Goal: Check status: Check status

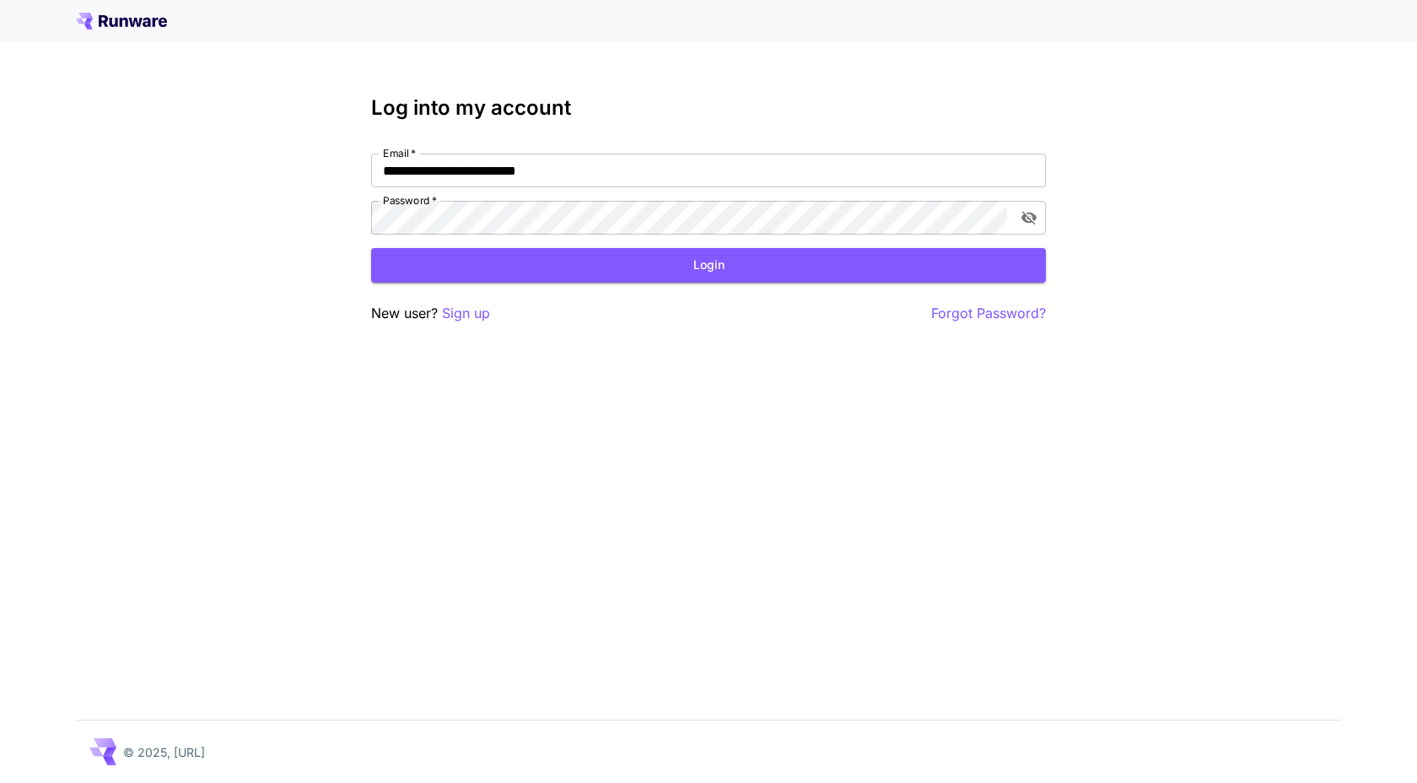
click at [585, 268] on button "Login" at bounding box center [708, 265] width 675 height 35
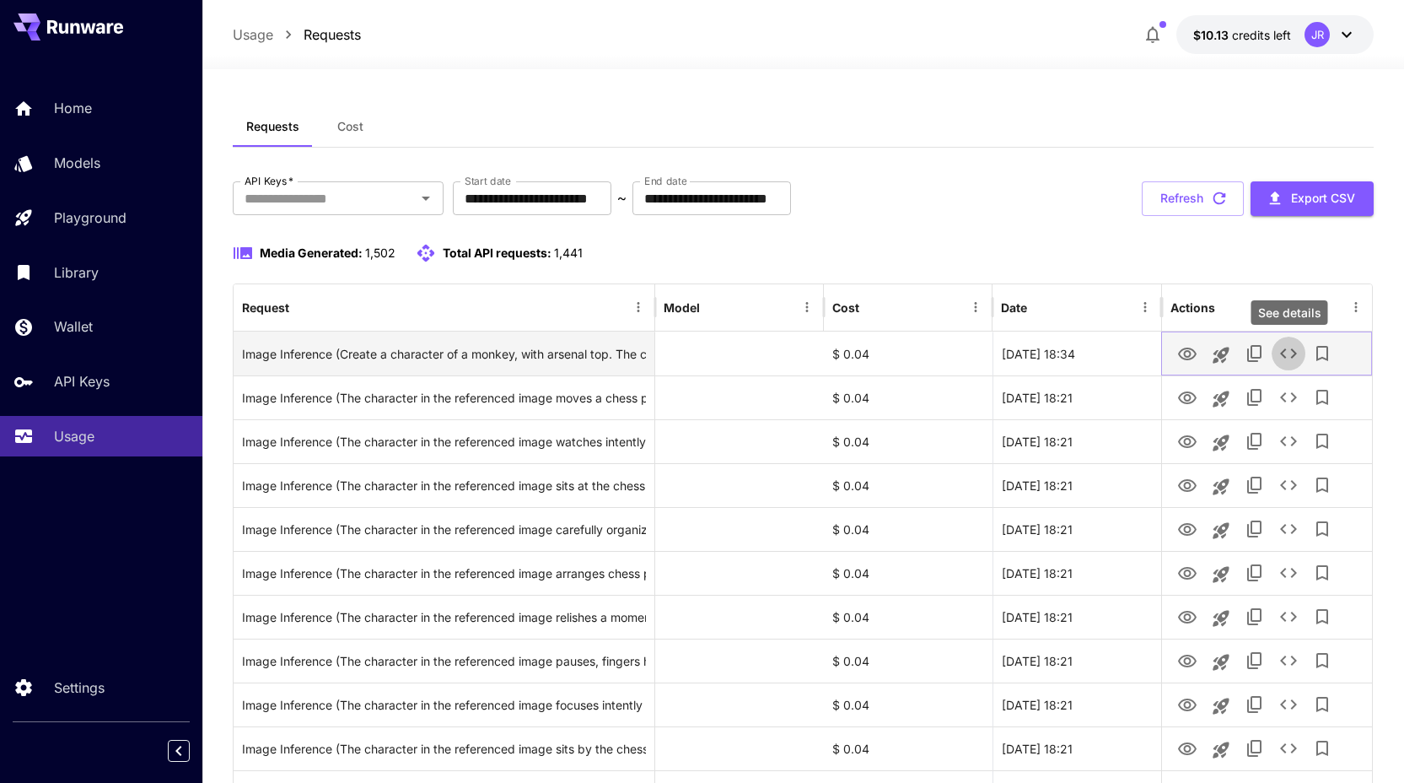
click at [1281, 352] on icon "See details" at bounding box center [1288, 353] width 17 height 10
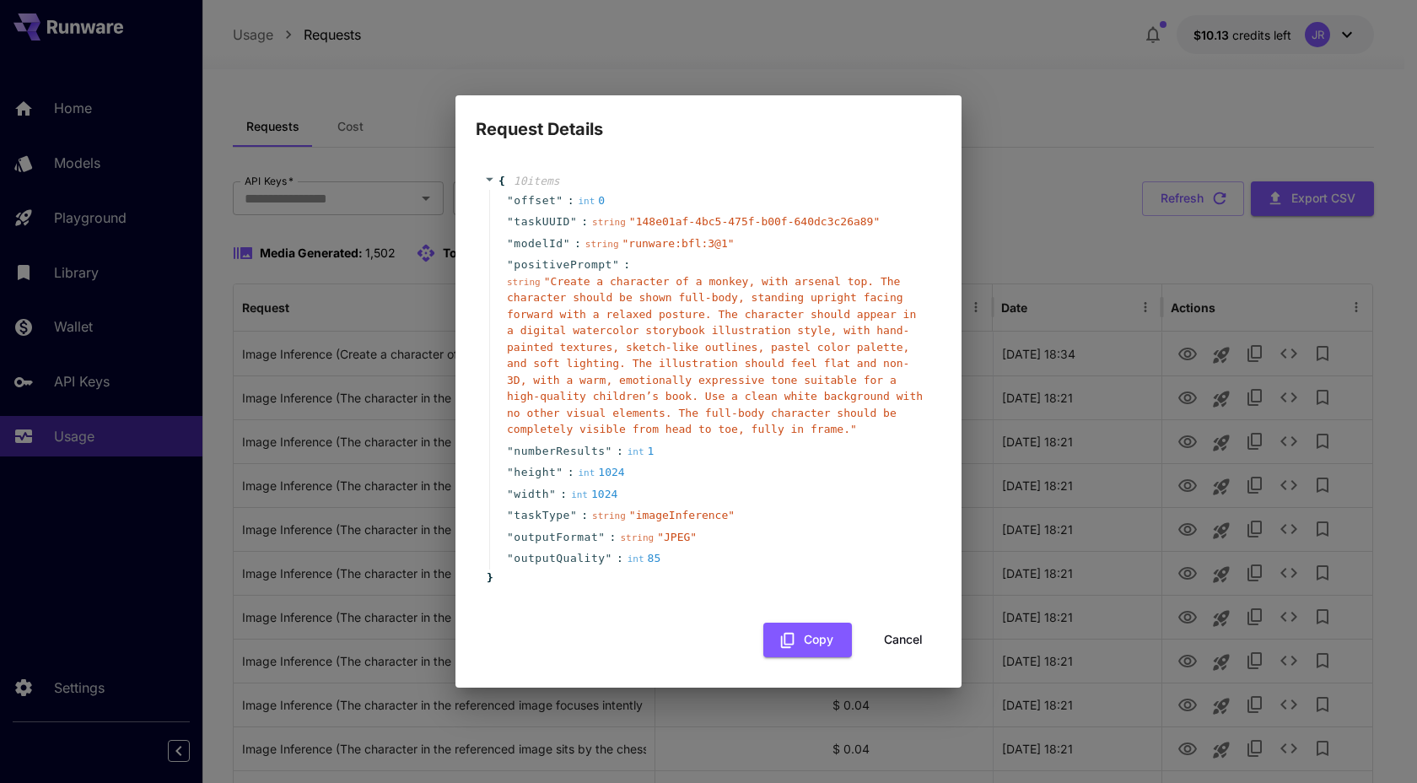
click at [655, 558] on div "int 85" at bounding box center [645, 558] width 34 height 17
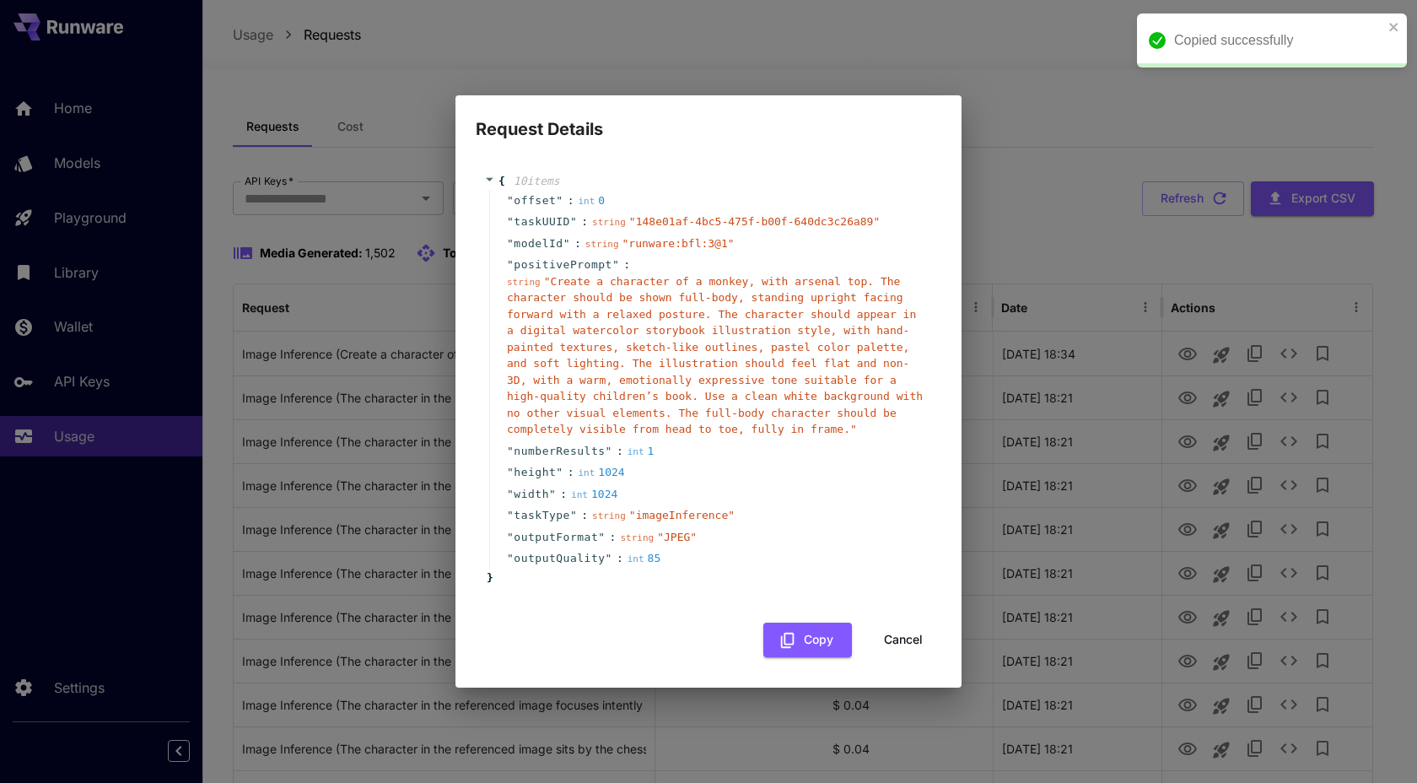
click at [1059, 159] on div "Request Details { 10 item s " offset " : int 0 " taskUUID " : string " 148e01af…" at bounding box center [708, 391] width 1417 height 783
click at [901, 645] on button "Cancel" at bounding box center [903, 639] width 76 height 35
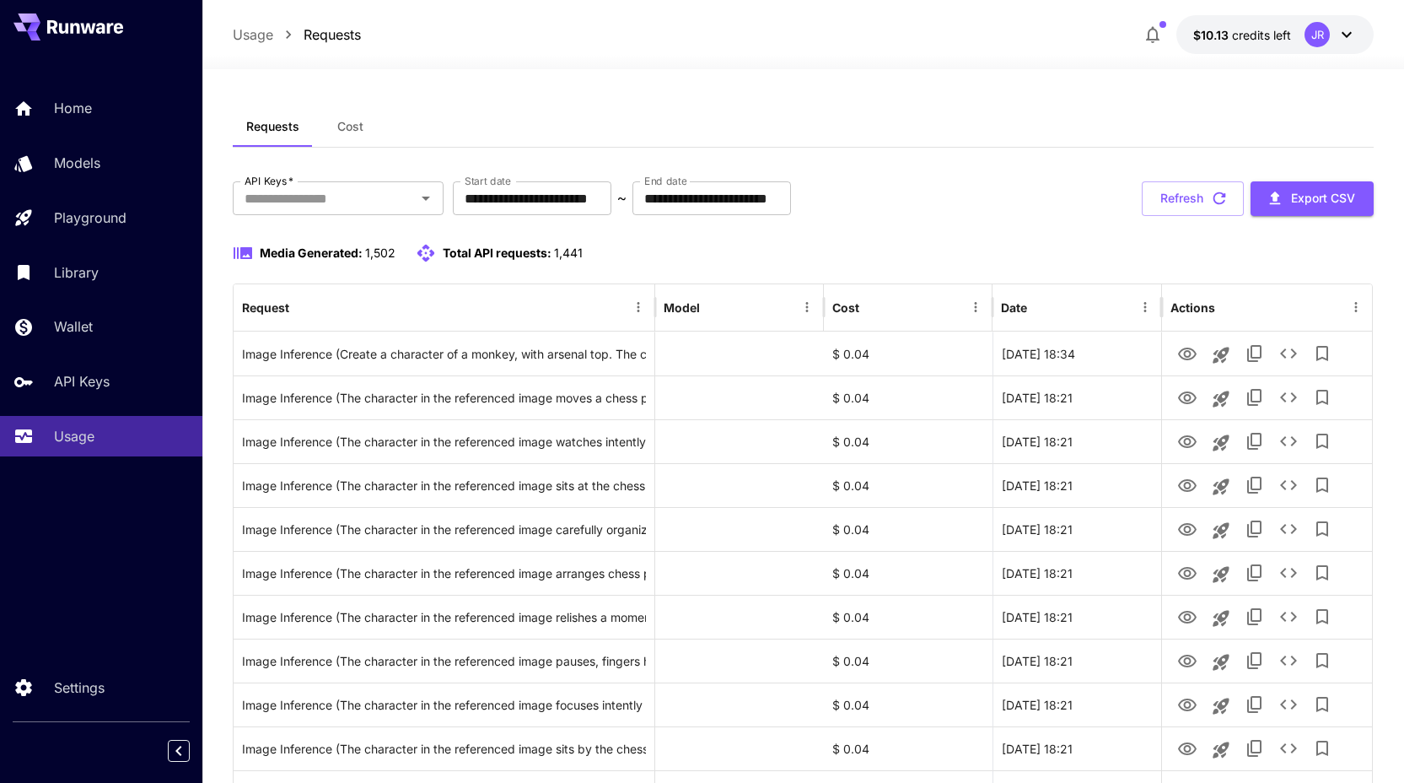
click at [358, 131] on span "Cost" at bounding box center [350, 126] width 26 height 15
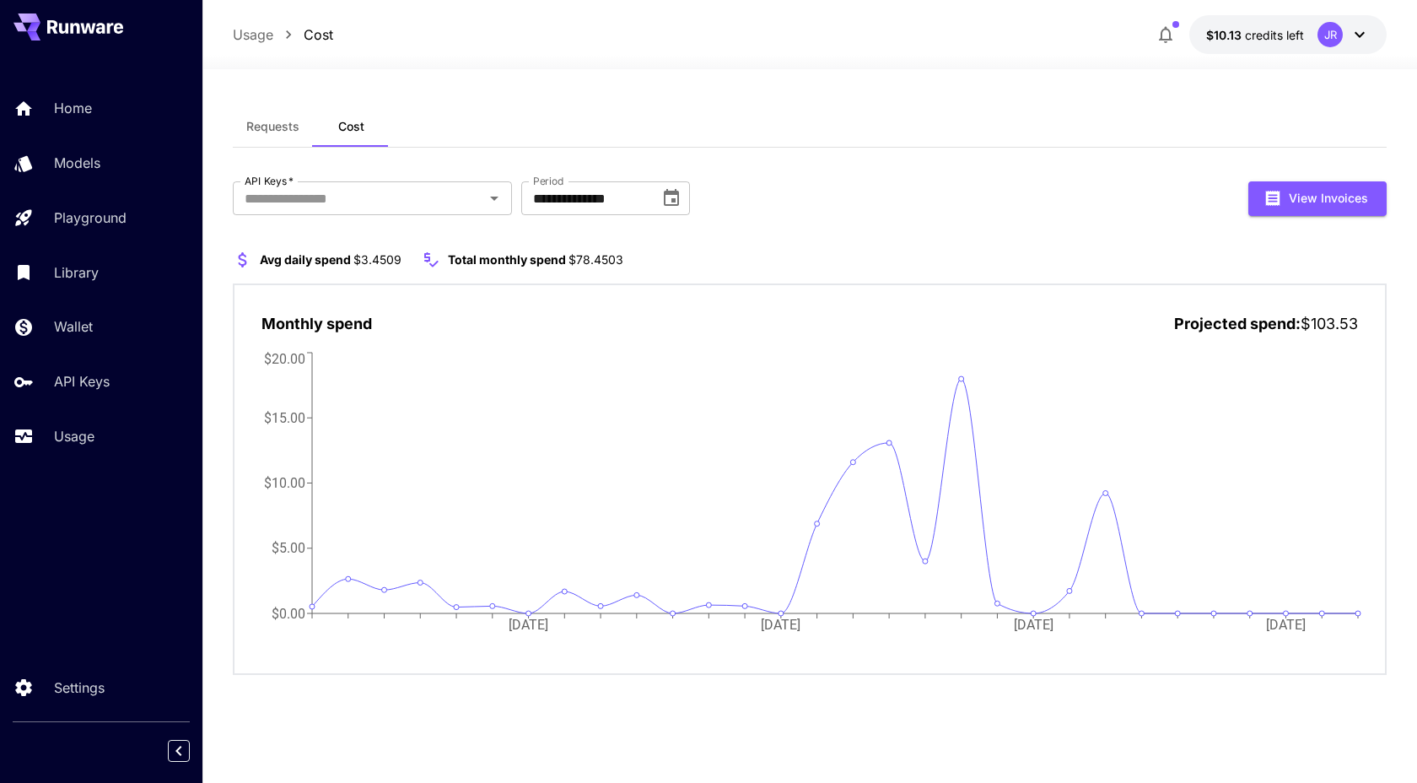
click at [283, 120] on span "Requests" at bounding box center [272, 126] width 53 height 15
